Goal: Transaction & Acquisition: Download file/media

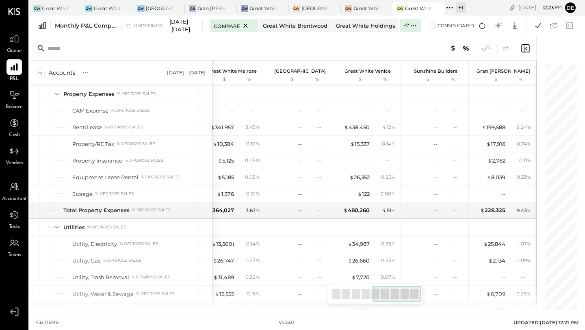
scroll to position [6483, 0]
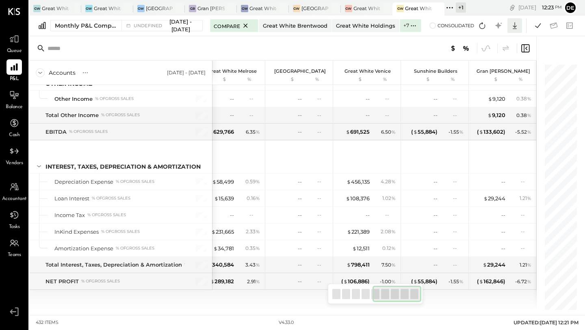
click at [513, 26] on icon at bounding box center [514, 25] width 11 height 11
click at [483, 70] on div "Excel" at bounding box center [489, 73] width 65 height 17
